Goal: Check status: Check status

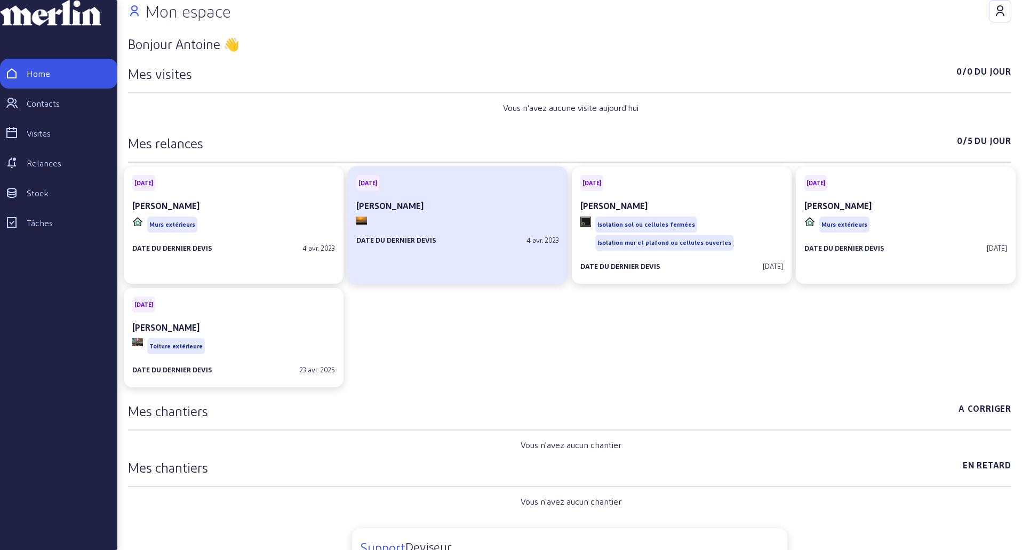
click at [401, 245] on div "Date du dernier devis 4 avr. 2023" at bounding box center [457, 236] width 203 height 18
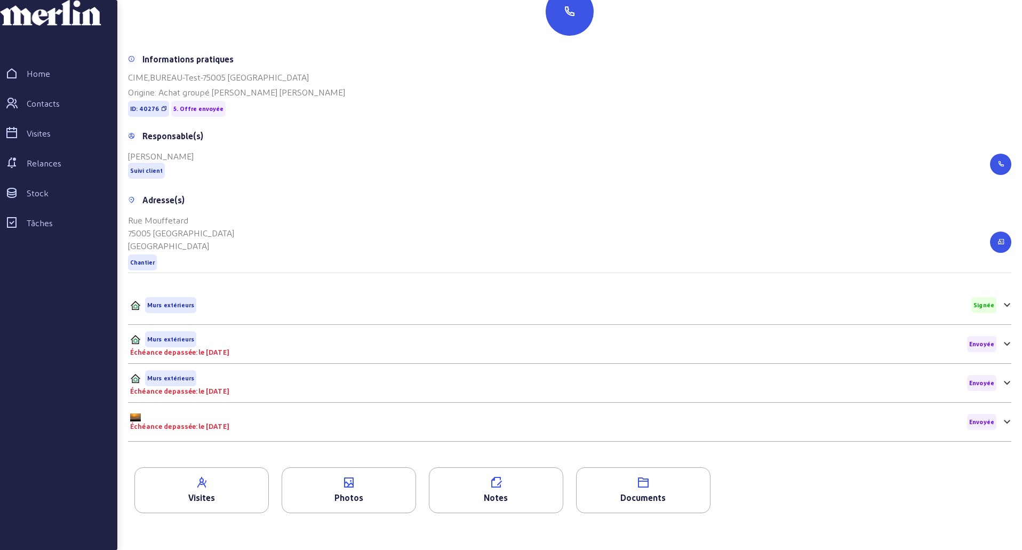
scroll to position [136, 0]
click at [226, 485] on icon at bounding box center [201, 482] width 133 height 13
